Goal: Task Accomplishment & Management: Complete application form

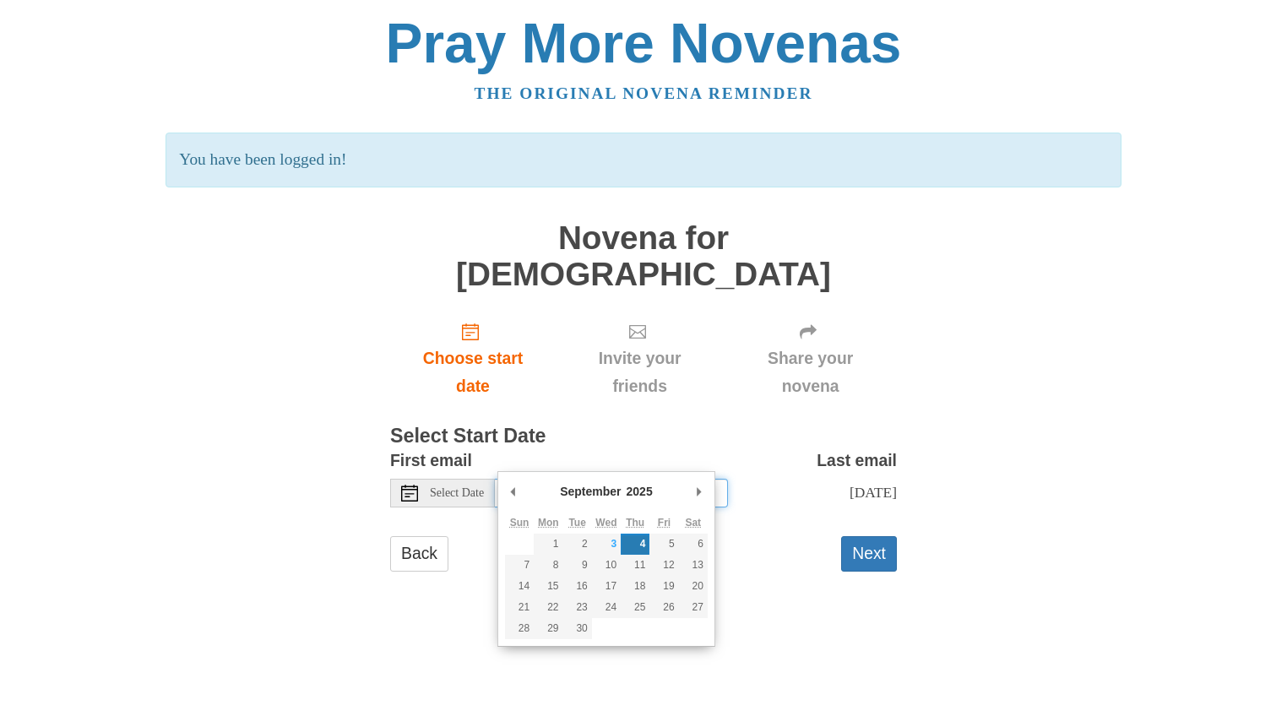
click at [581, 479] on input "[DATE]" at bounding box center [611, 493] width 233 height 29
click at [1012, 286] on div "Pray More Novenas The original novena reminder You have been logged in! Novena …" at bounding box center [644, 310] width 988 height 621
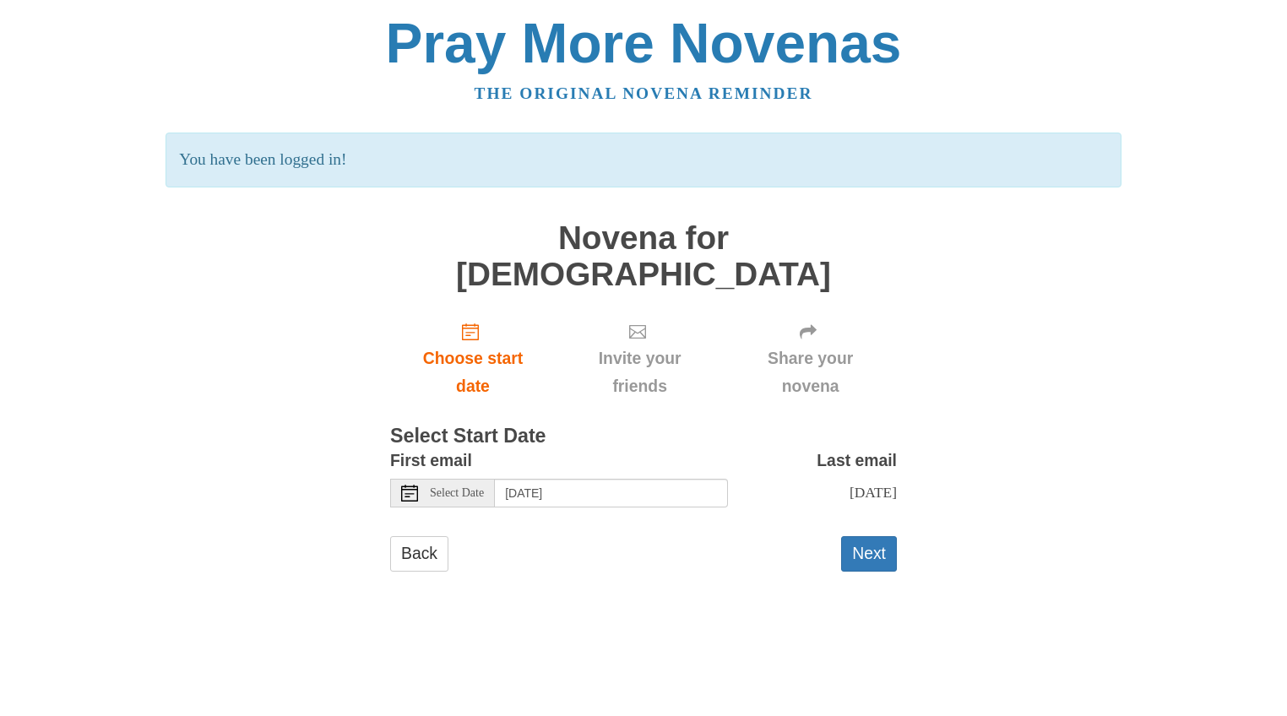
click at [1017, 286] on div "Pray More Novenas The original novena reminder You have been logged in! Novena …" at bounding box center [644, 310] width 988 height 621
drag, startPoint x: 1044, startPoint y: 313, endPoint x: 1058, endPoint y: 365, distance: 53.3
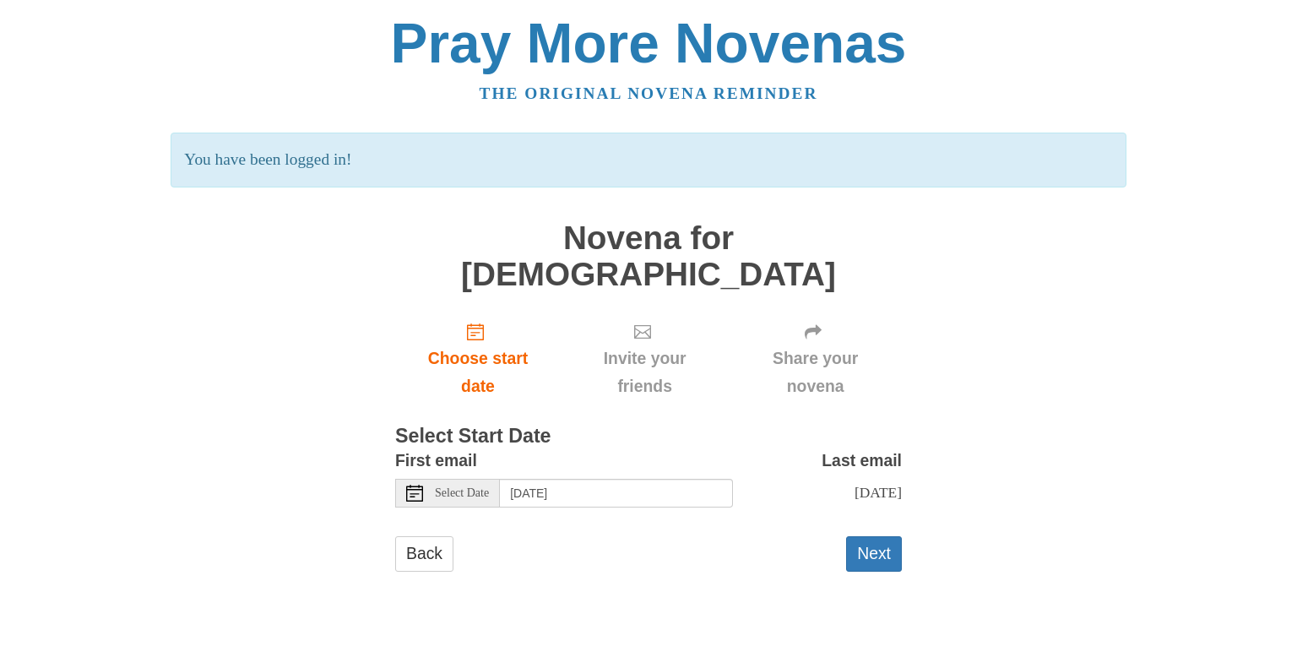
drag, startPoint x: 422, startPoint y: 455, endPoint x: 490, endPoint y: 463, distance: 68.0
click at [423, 479] on div "Select Date" at bounding box center [447, 493] width 105 height 29
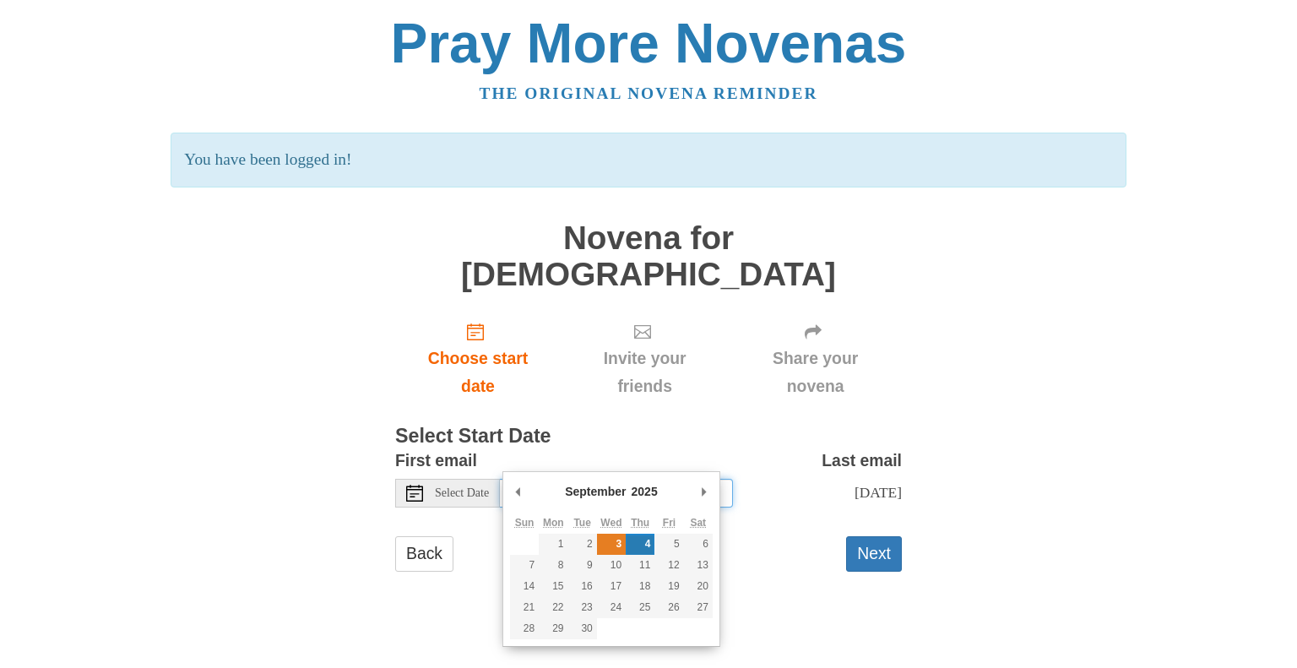
type input "[DATE]"
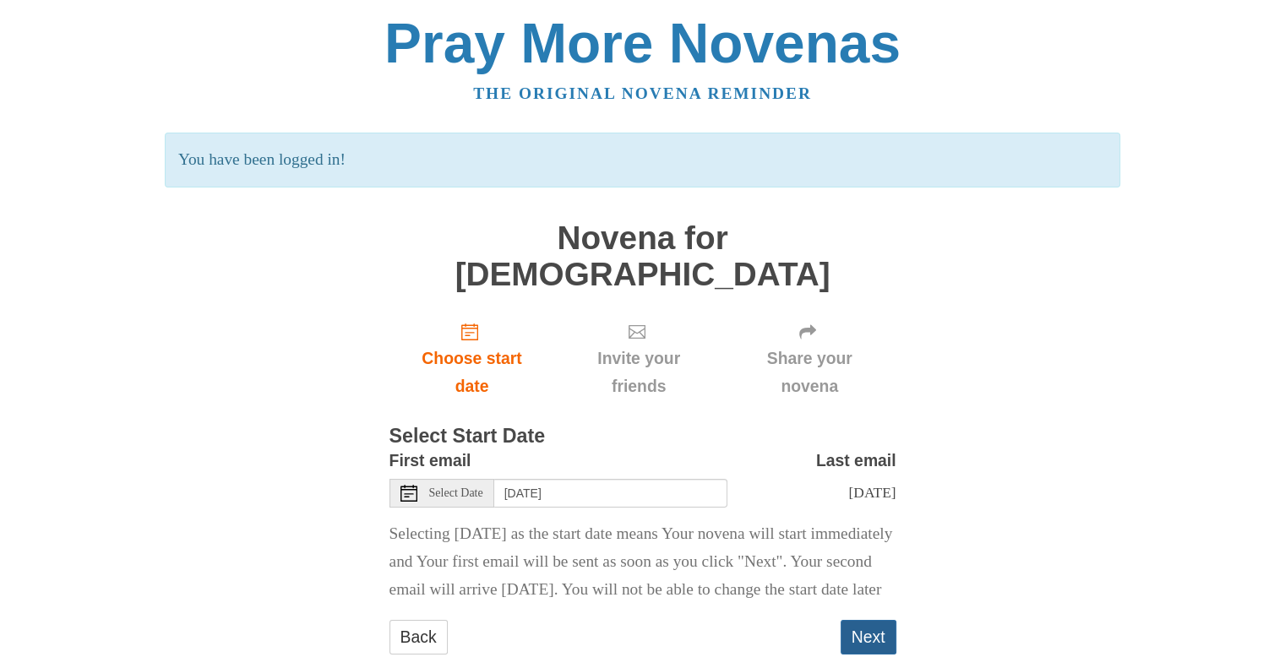
click at [870, 630] on button "Next" at bounding box center [868, 637] width 56 height 35
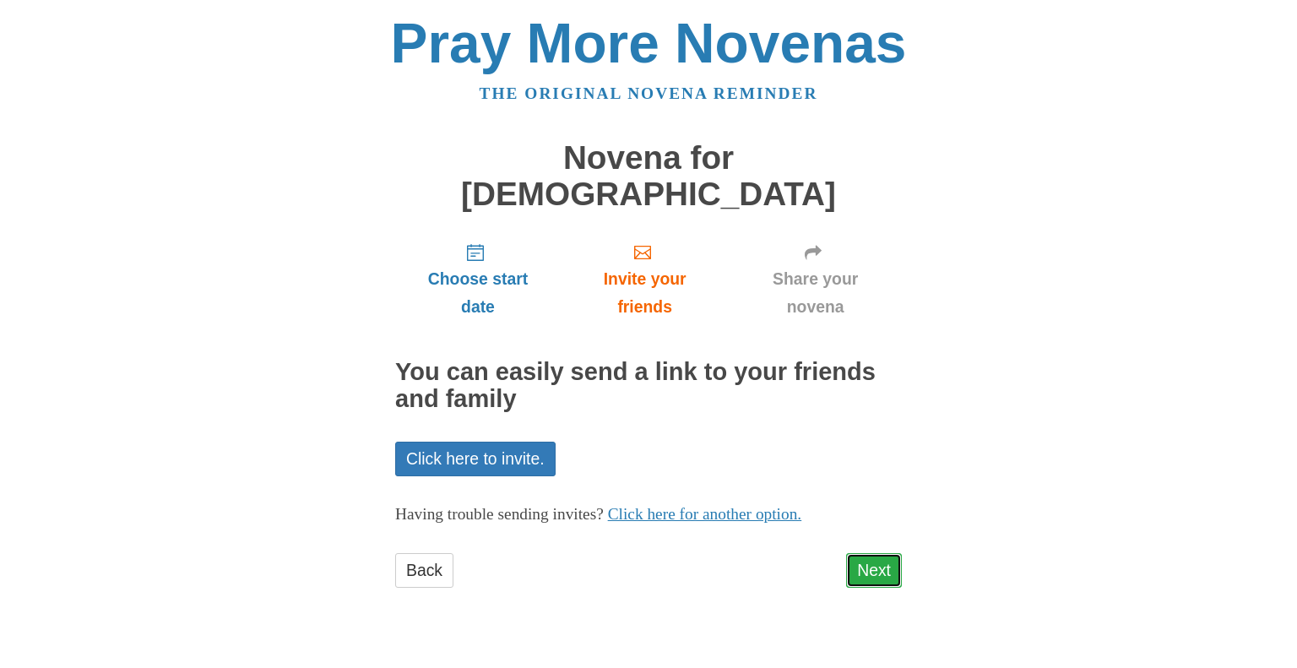
click at [870, 553] on link "Next" at bounding box center [874, 570] width 56 height 35
